Goal: Information Seeking & Learning: Learn about a topic

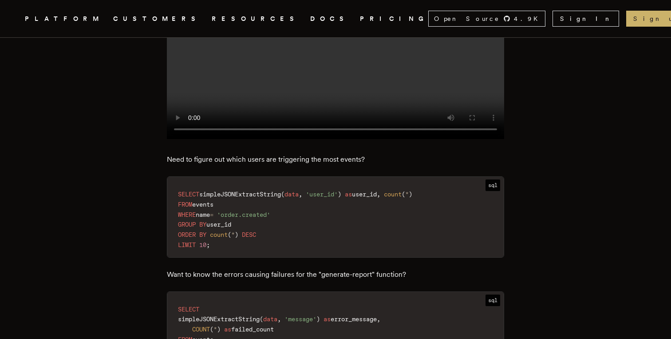
scroll to position [1033, 0]
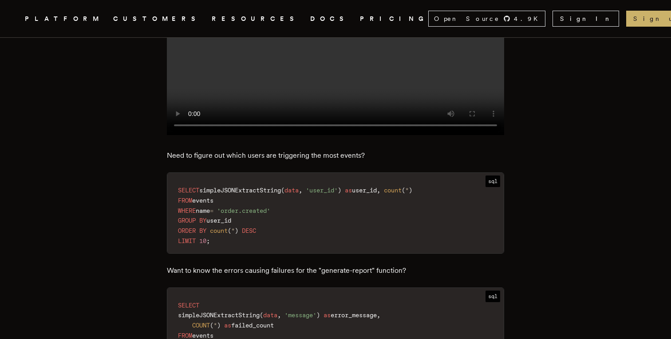
click at [226, 149] on p "Need to figure out which users are triggering the most events?" at bounding box center [335, 155] width 337 height 12
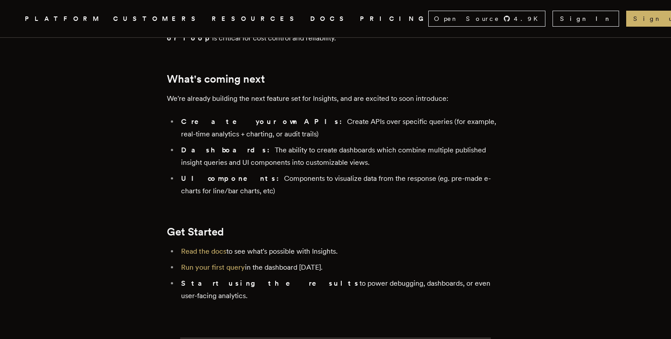
scroll to position [1929, 0]
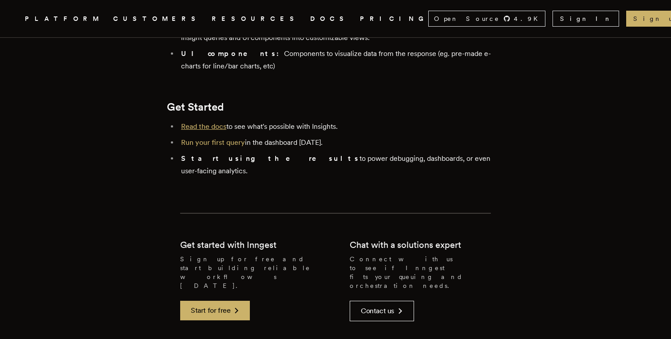
click at [210, 122] on link "Read the docs" at bounding box center [203, 126] width 45 height 8
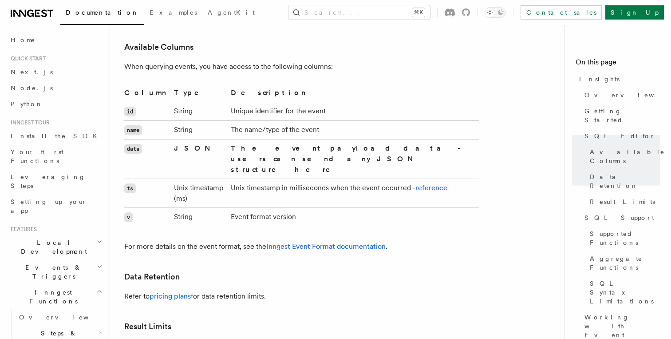
scroll to position [1168, 0]
click at [211, 101] on td "String" at bounding box center [198, 110] width 57 height 19
click at [283, 178] on td "Unix timestamp in milliseconds when the event occurred - reference" at bounding box center [353, 192] width 252 height 29
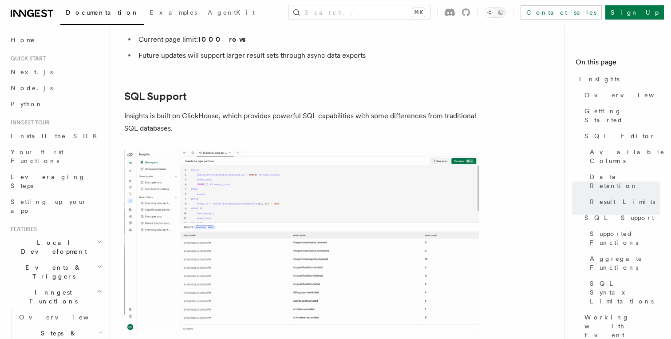
scroll to position [1469, 0]
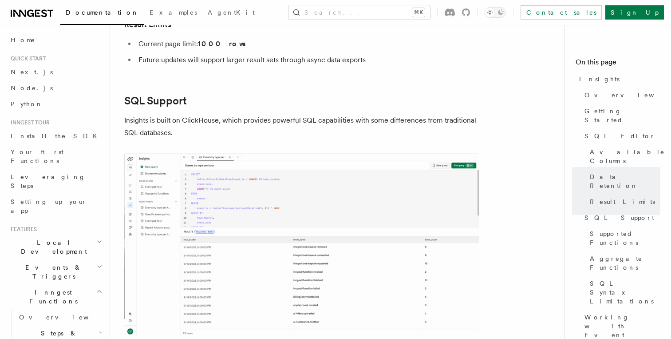
click at [248, 114] on p "Insights is built on ClickHouse, which provides powerful SQL capabilities with …" at bounding box center [301, 126] width 355 height 25
click at [260, 114] on p "Insights is built on ClickHouse, which provides powerful SQL capabilities with …" at bounding box center [301, 126] width 355 height 25
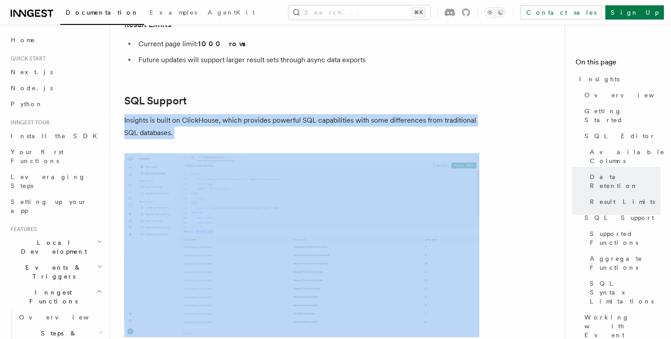
click at [260, 114] on p "Insights is built on ClickHouse, which provides powerful SQL capabilities with …" at bounding box center [301, 126] width 355 height 25
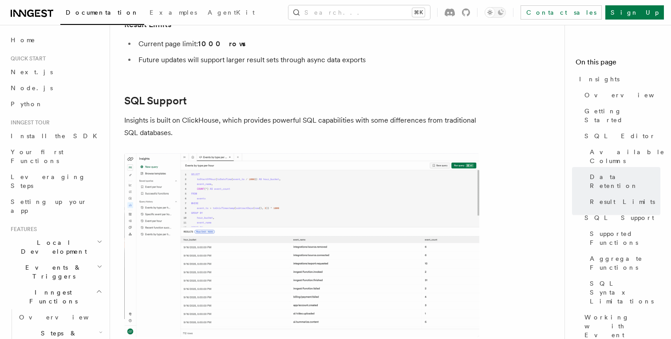
click at [260, 114] on p "Insights is built on ClickHouse, which provides powerful SQL capabilities with …" at bounding box center [301, 126] width 355 height 25
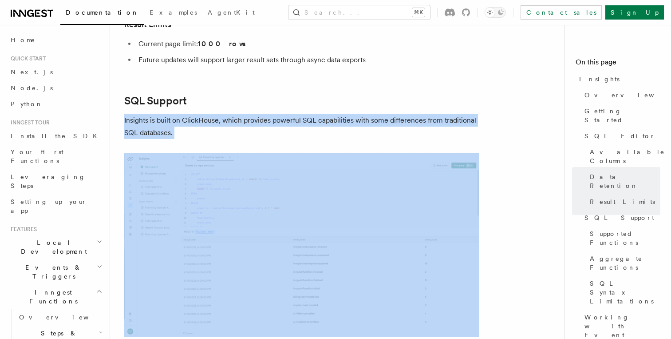
click at [260, 114] on p "Insights is built on ClickHouse, which provides powerful SQL capabilities with …" at bounding box center [301, 126] width 355 height 25
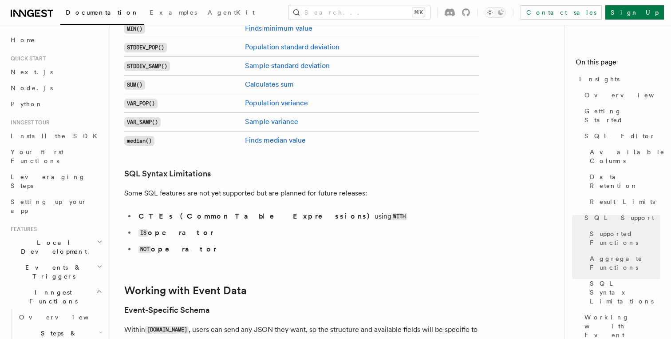
scroll to position [2312, 0]
click at [259, 209] on li "CTEs (Common Table Expressions) using WITH" at bounding box center [308, 215] width 344 height 13
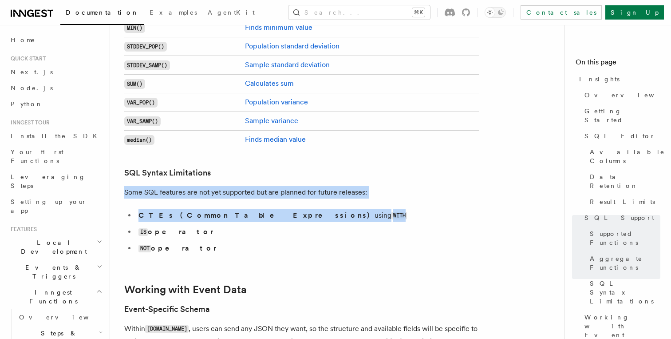
drag, startPoint x: 259, startPoint y: 176, endPoint x: 257, endPoint y: 154, distance: 22.2
click at [257, 186] on p "Some SQL features are not yet supported but are planned for future releases:" at bounding box center [301, 192] width 355 height 12
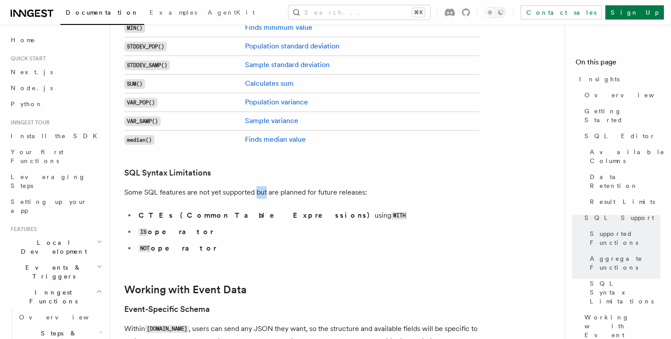
click at [257, 186] on p "Some SQL features are not yet supported but are planned for future releases:" at bounding box center [301, 192] width 355 height 12
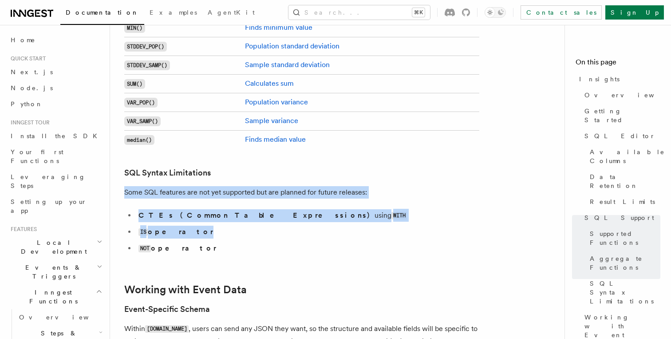
drag, startPoint x: 257, startPoint y: 154, endPoint x: 251, endPoint y: 199, distance: 46.2
click at [251, 209] on ul "CTEs (Common Table Expressions) using WITH IS operator NOT operator" at bounding box center [301, 232] width 355 height 46
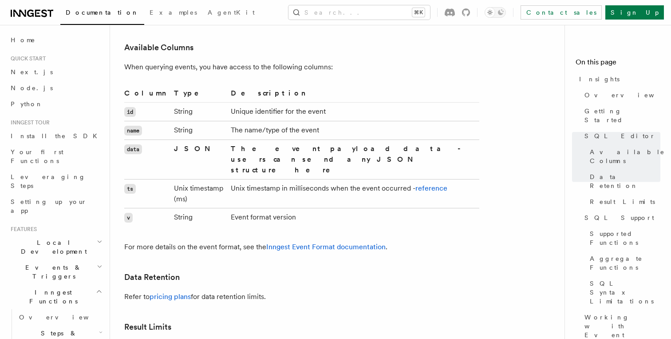
scroll to position [1172, 0]
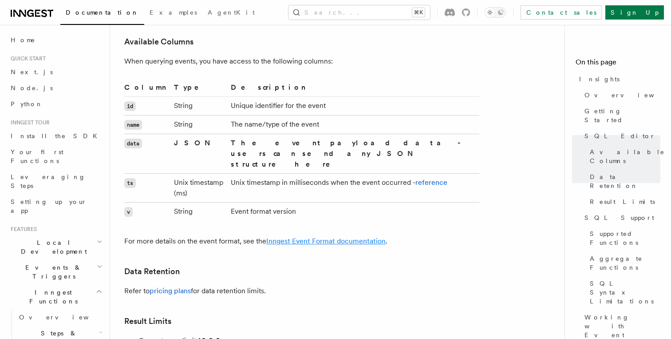
click at [322, 237] on link "Inngest Event Format documentation" at bounding box center [325, 241] width 119 height 8
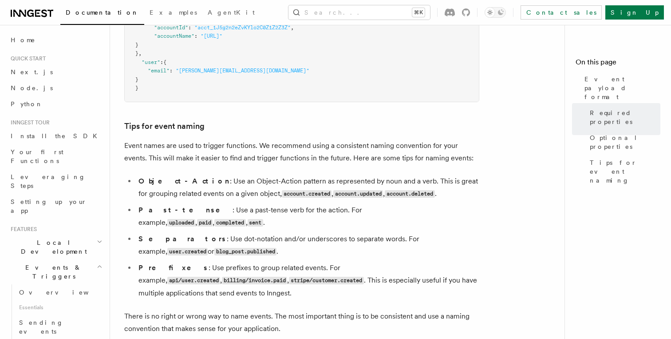
scroll to position [510, 0]
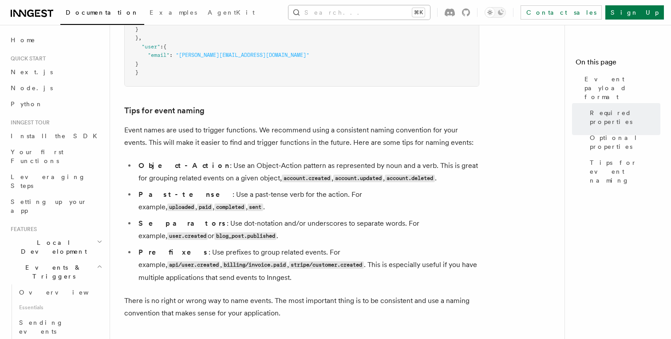
click at [364, 10] on button "Search... ⌘K" at bounding box center [360, 12] width 142 height 14
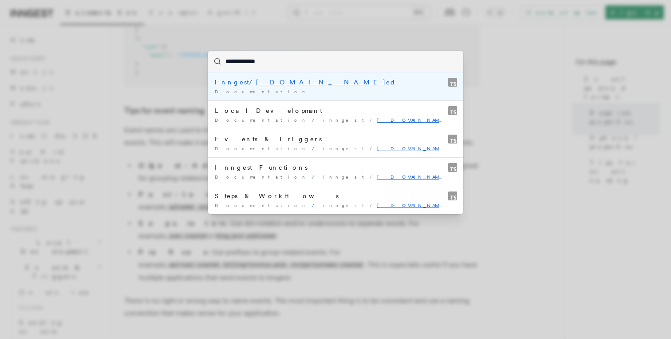
type input "**********"
click at [256, 86] on mark "function.faile" at bounding box center [346, 82] width 180 height 7
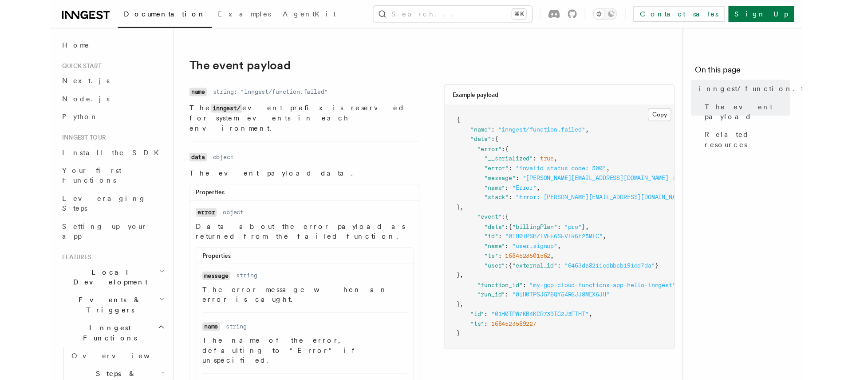
scroll to position [148, 0]
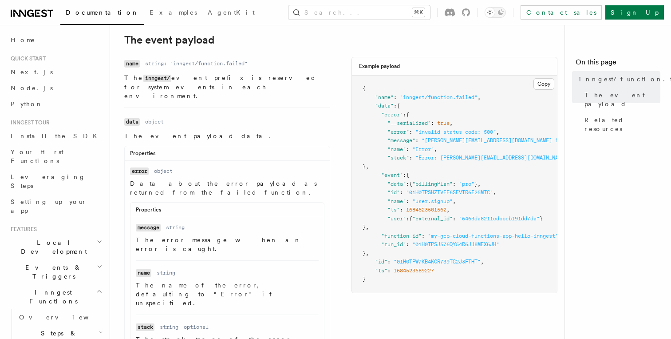
click at [309, 80] on dl "Name name Type string: "inngest/function.failed" Description The inngest/ event…" at bounding box center [227, 79] width 206 height 44
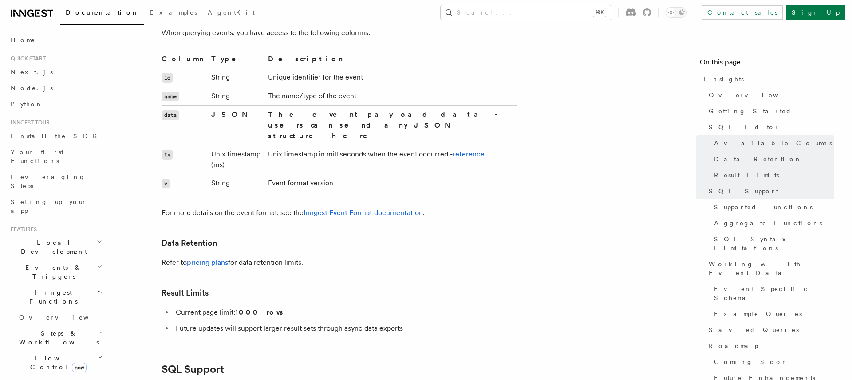
scroll to position [1200, 0]
click at [265, 107] on td "JSON" at bounding box center [236, 127] width 57 height 40
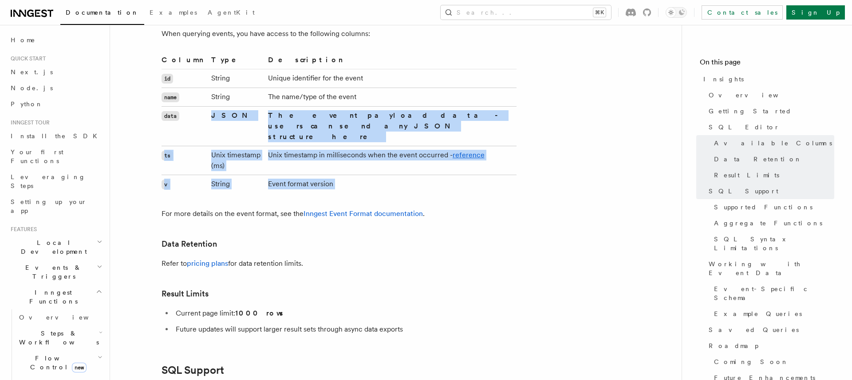
drag, startPoint x: 265, startPoint y: 99, endPoint x: 289, endPoint y: 138, distance: 45.7
click at [289, 138] on tbody "id String Unique identifier for the event name String The name/type of the even…" at bounding box center [339, 131] width 355 height 124
click at [289, 175] on td "Event format version" at bounding box center [391, 184] width 252 height 19
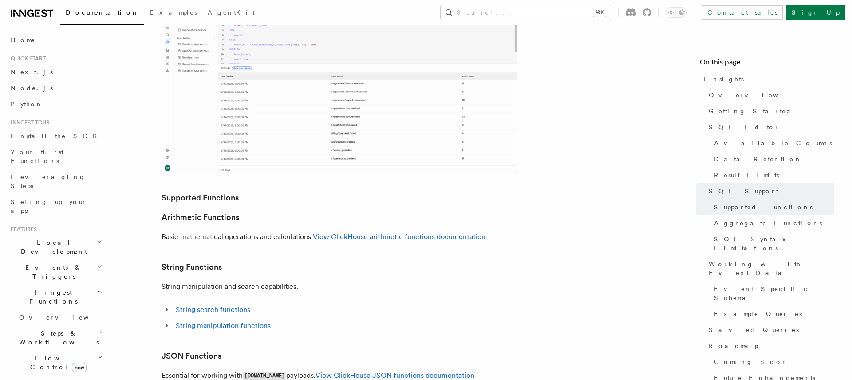
scroll to position [1639, 0]
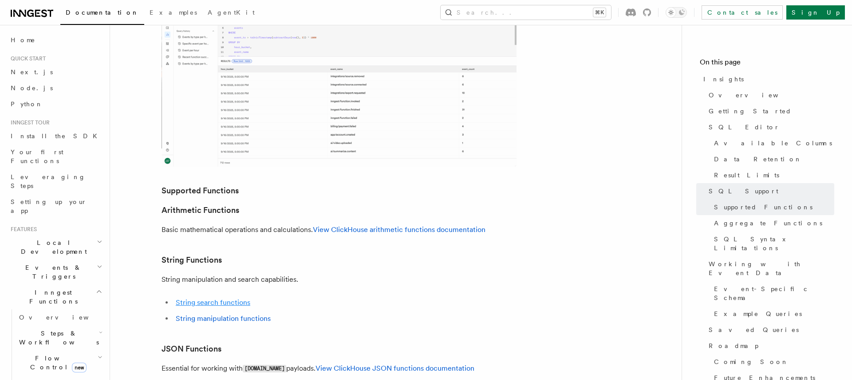
click at [235, 298] on link "String search functions" at bounding box center [213, 302] width 75 height 8
